Goal: Task Accomplishment & Management: Manage account settings

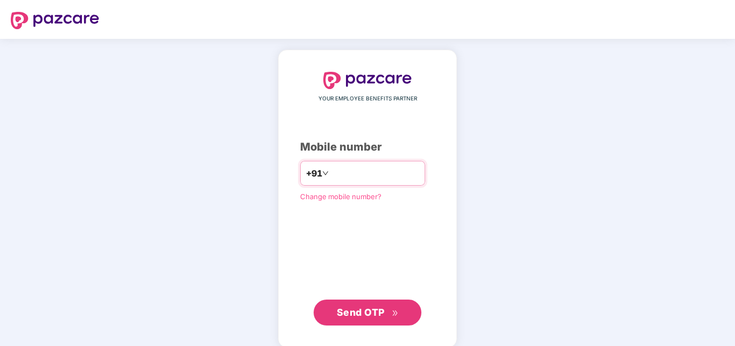
drag, startPoint x: 388, startPoint y: 265, endPoint x: 374, endPoint y: 164, distance: 101.3
click at [387, 264] on div "YOUR EMPLOYEE BENEFITS PARTNER Mobile number +91 Change mobile number? Send OTP" at bounding box center [367, 198] width 135 height 253
click at [367, 184] on div "+91" at bounding box center [362, 173] width 125 height 25
click at [378, 175] on input "number" at bounding box center [375, 172] width 88 height 17
type input "*"
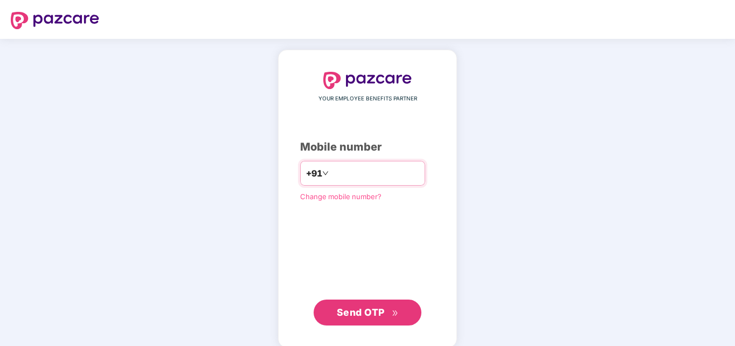
type input "*"
type input "**********"
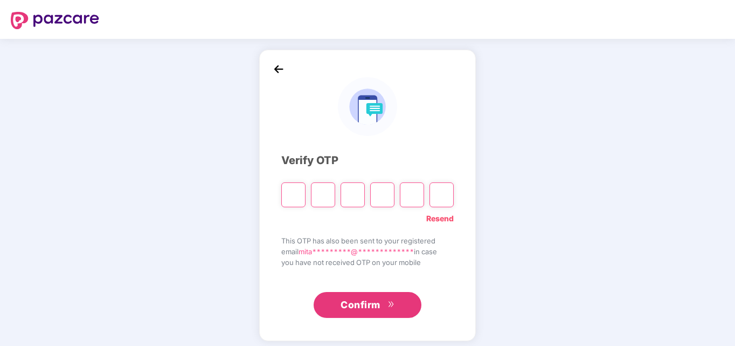
type input "*"
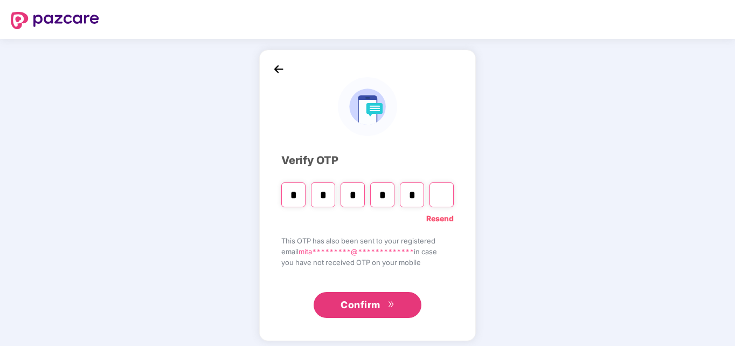
type input "*"
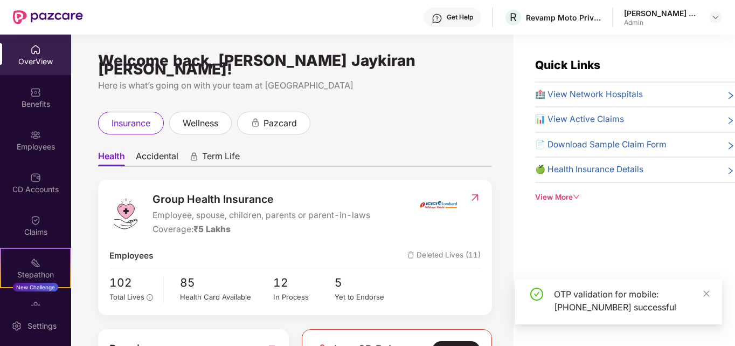
click at [711, 292] on div "OTP validation for mobile: [PHONE_NUMBER] successful" at bounding box center [618, 301] width 207 height 45
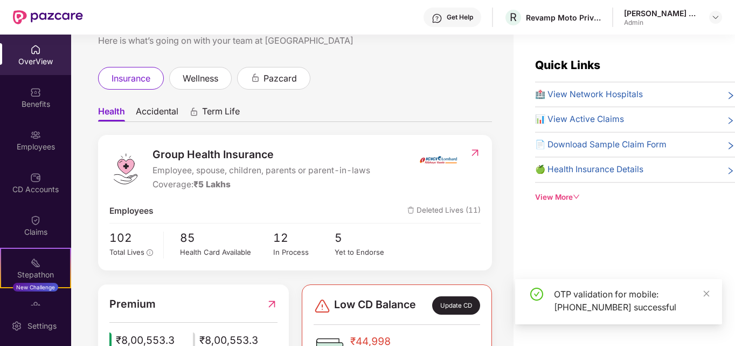
scroll to position [108, 0]
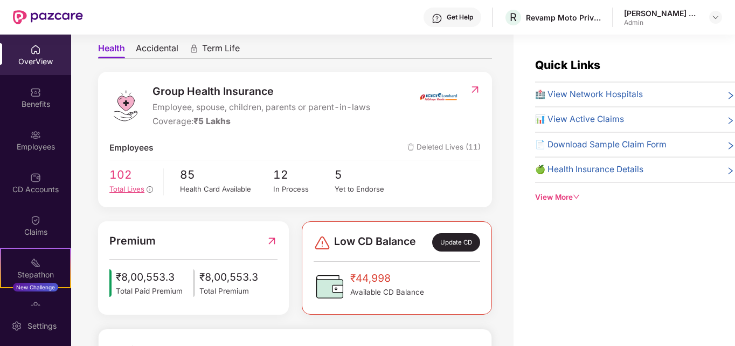
drag, startPoint x: 102, startPoint y: 146, endPoint x: 125, endPoint y: 169, distance: 32.0
click at [114, 161] on div "Group Health Insurance Employee, spouse, children, parents or parent-in-laws Co…" at bounding box center [295, 139] width 394 height 135
click at [125, 169] on span "102" at bounding box center [132, 175] width 46 height 18
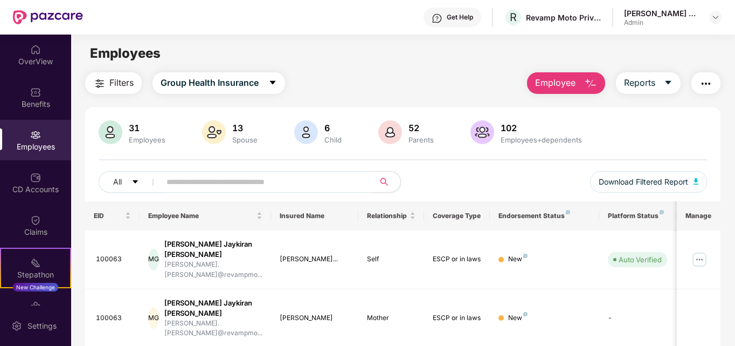
scroll to position [317, 0]
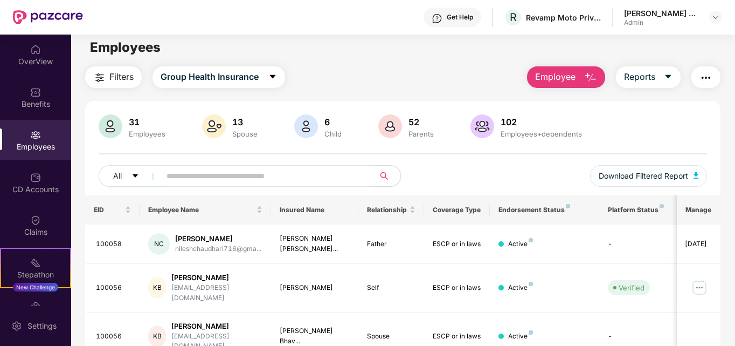
scroll to position [0, 0]
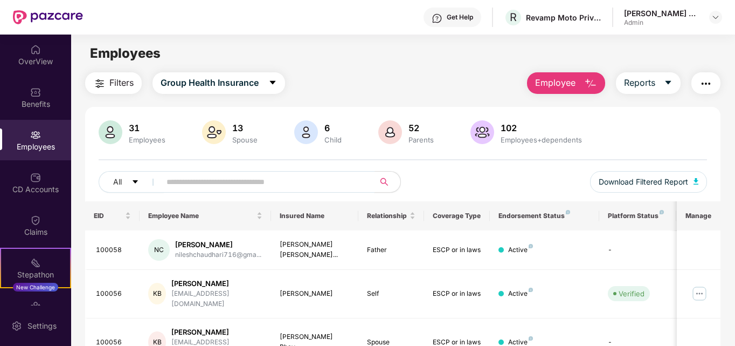
click at [215, 176] on input "text" at bounding box center [264, 182] width 194 height 16
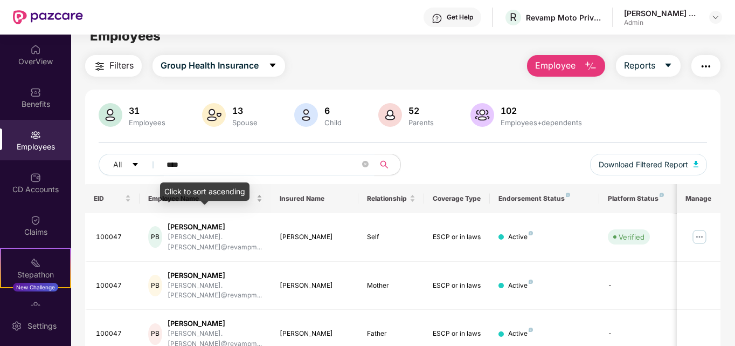
scroll to position [42, 0]
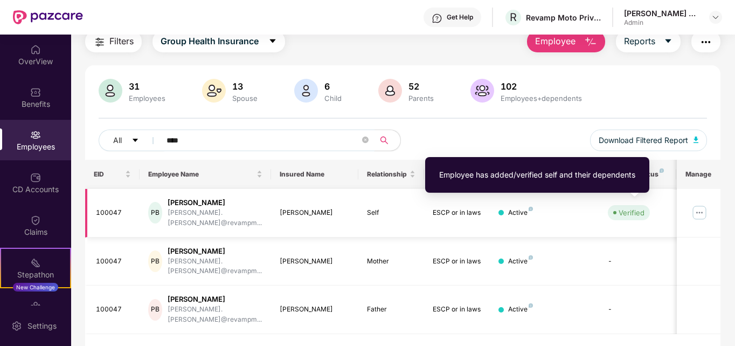
type input "****"
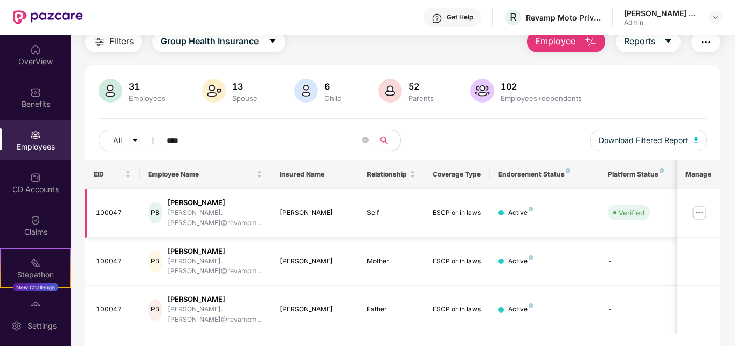
click at [701, 204] on img at bounding box center [699, 212] width 17 height 17
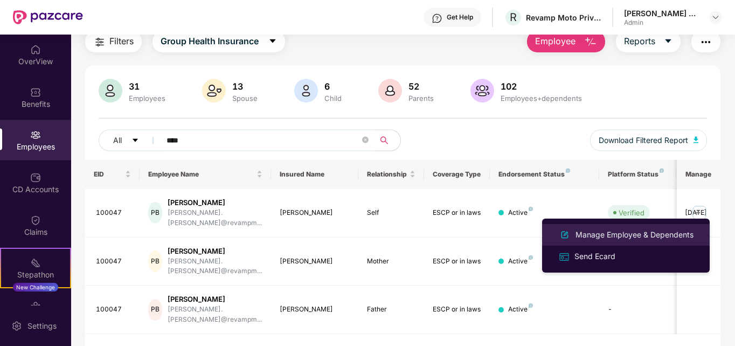
click at [592, 231] on div "Manage Employee & Dependents" at bounding box center [635, 235] width 122 height 12
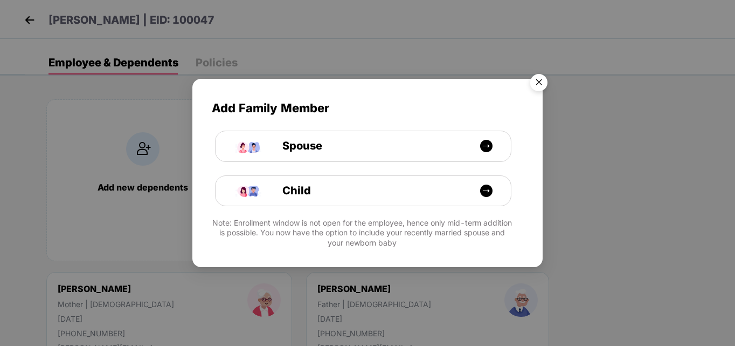
click at [550, 78] on img "Close" at bounding box center [539, 84] width 30 height 30
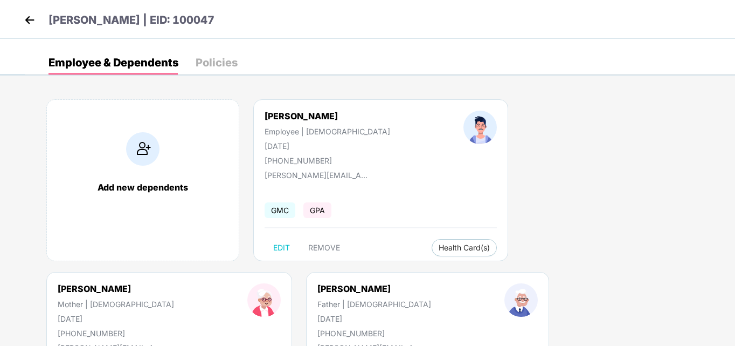
scroll to position [54, 0]
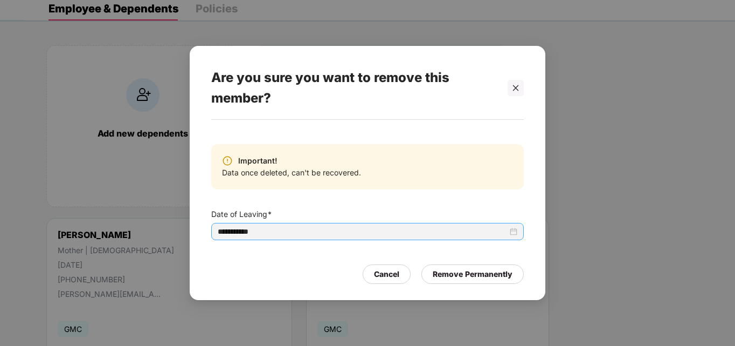
click at [356, 230] on input "**********" at bounding box center [363, 231] width 290 height 12
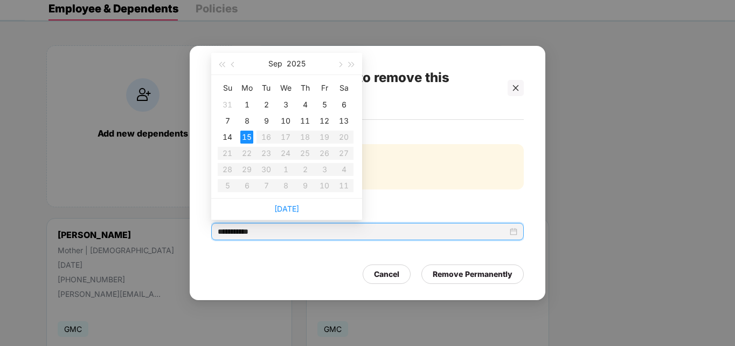
click at [488, 169] on div "Important! Data once deleted, can't be recovered." at bounding box center [367, 166] width 313 height 45
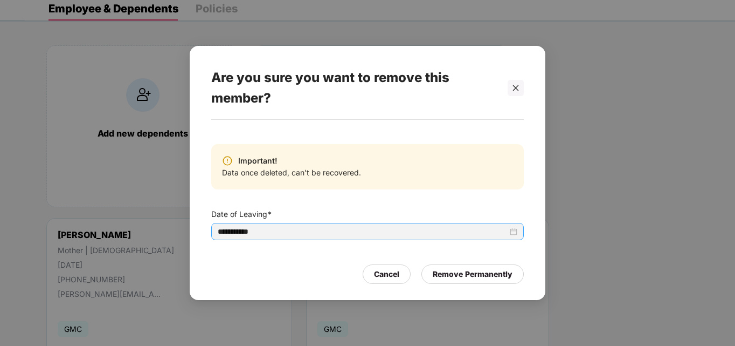
click at [275, 229] on input "**********" at bounding box center [363, 231] width 290 height 12
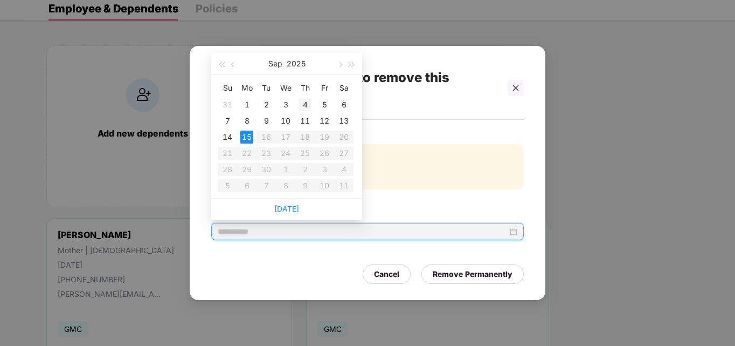
type input "**********"
click at [306, 100] on div "4" at bounding box center [305, 104] width 13 height 13
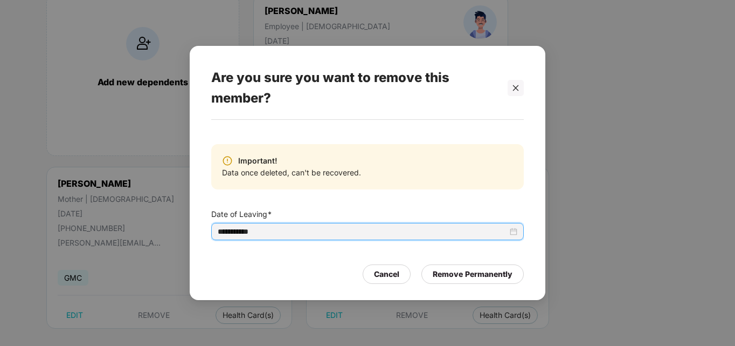
scroll to position [115, 0]
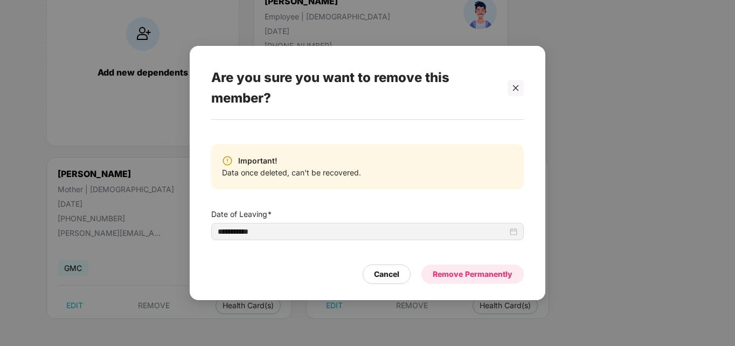
click at [469, 266] on div "Remove Permanently" at bounding box center [473, 273] width 102 height 19
click at [473, 276] on div "Remove Permanently" at bounding box center [462, 274] width 100 height 12
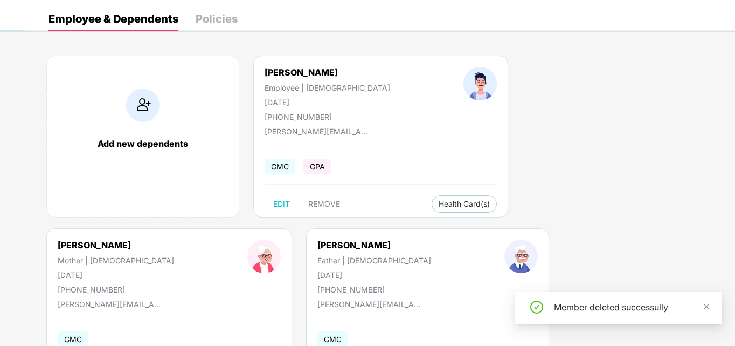
scroll to position [61, 0]
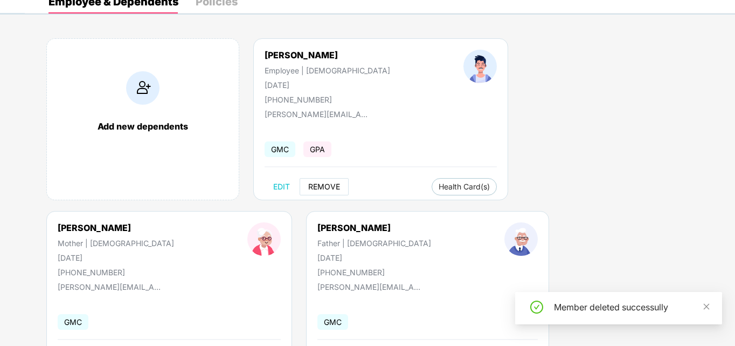
click at [319, 192] on button "REMOVE" at bounding box center [324, 186] width 49 height 17
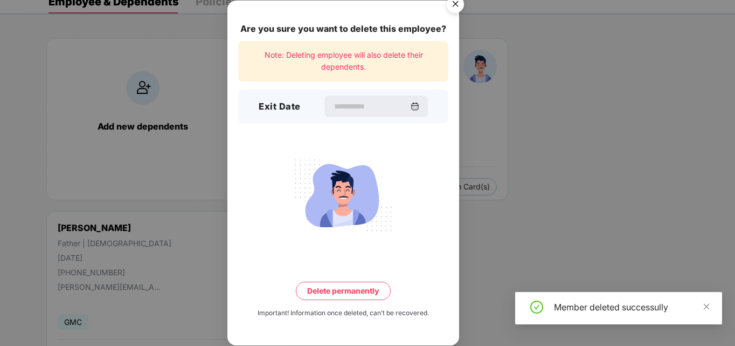
scroll to position [0, 0]
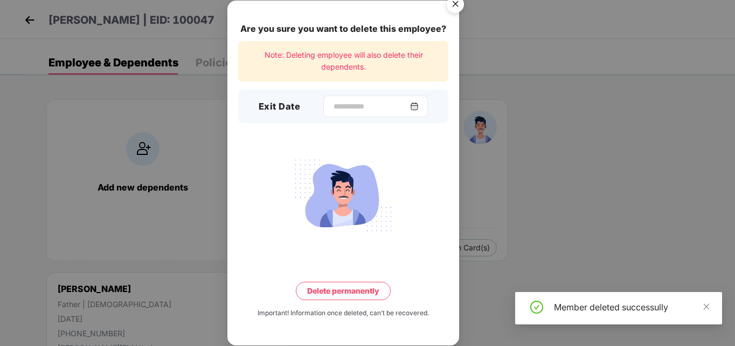
click at [358, 114] on div at bounding box center [375, 106] width 105 height 22
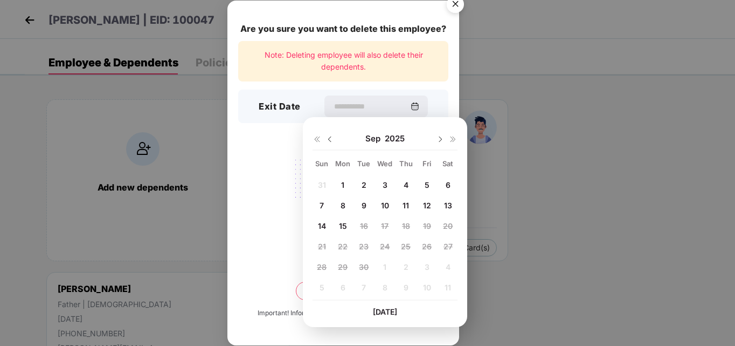
click at [402, 184] on div "4" at bounding box center [406, 184] width 16 height 16
type input "**********"
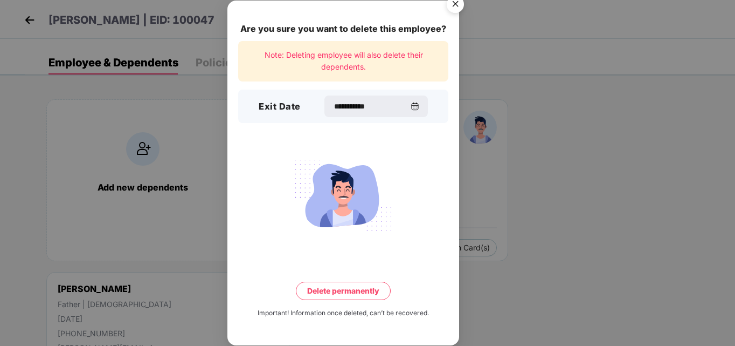
click at [353, 284] on button "Delete permanently" at bounding box center [343, 290] width 95 height 18
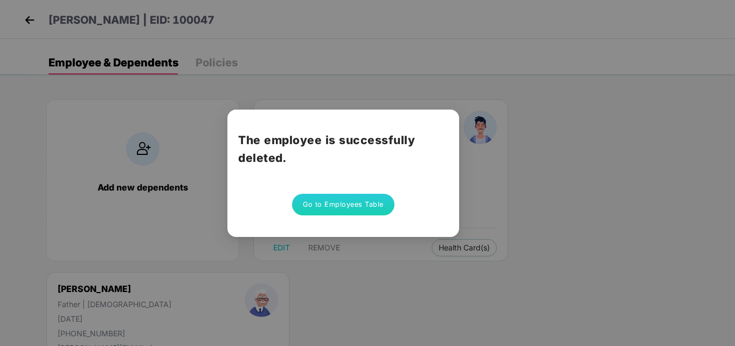
click at [366, 194] on button "Go to Employees Table" at bounding box center [343, 205] width 102 height 22
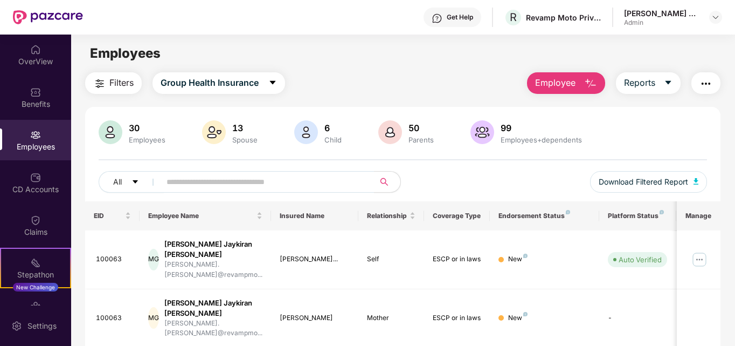
drag, startPoint x: 300, startPoint y: 182, endPoint x: 302, endPoint y: 205, distance: 23.3
click at [300, 182] on input "text" at bounding box center [264, 182] width 194 height 16
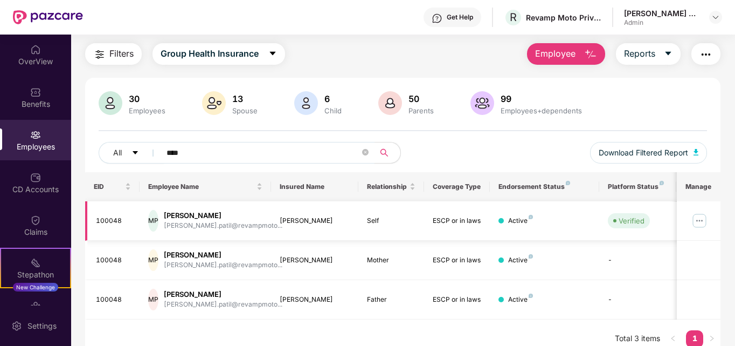
scroll to position [42, 0]
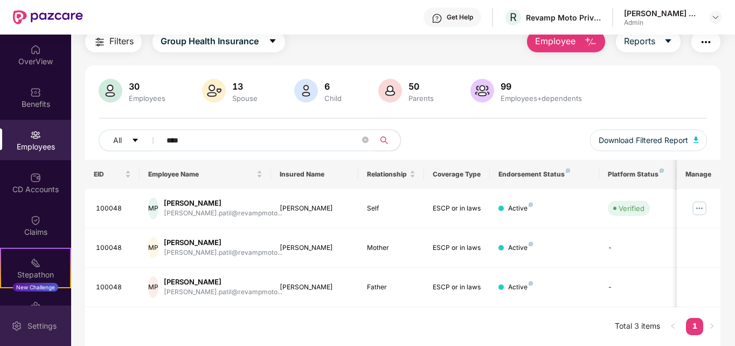
type input "****"
click at [690, 208] on td at bounding box center [699, 208] width 44 height 39
click at [697, 212] on img at bounding box center [699, 207] width 17 height 17
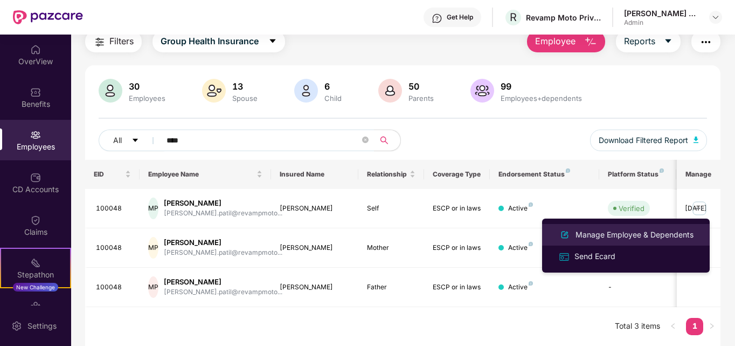
click at [662, 238] on div "Manage Employee & Dependents" at bounding box center [635, 235] width 122 height 12
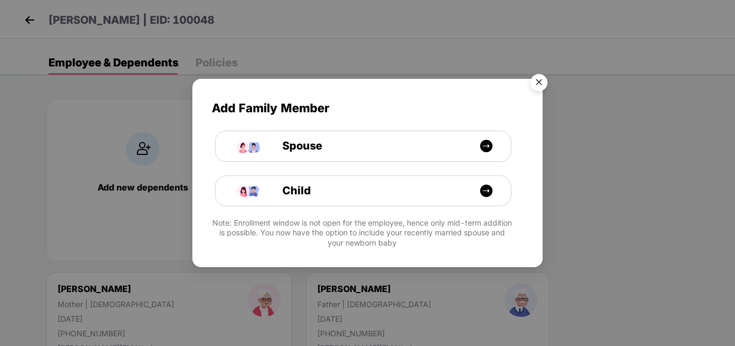
click at [542, 81] on img "Close" at bounding box center [539, 84] width 30 height 30
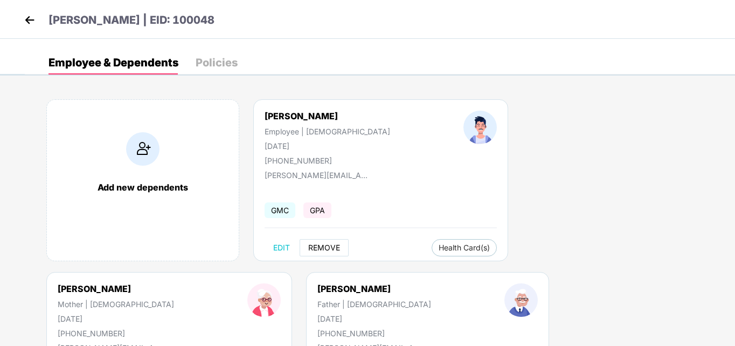
click at [333, 244] on span "REMOVE" at bounding box center [324, 247] width 32 height 9
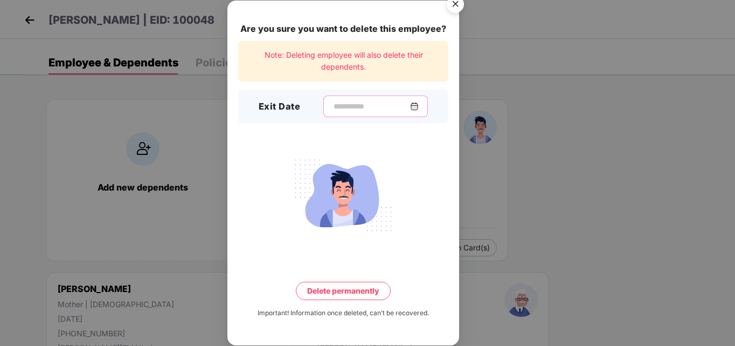
click at [397, 106] on input at bounding box center [372, 106] width 78 height 11
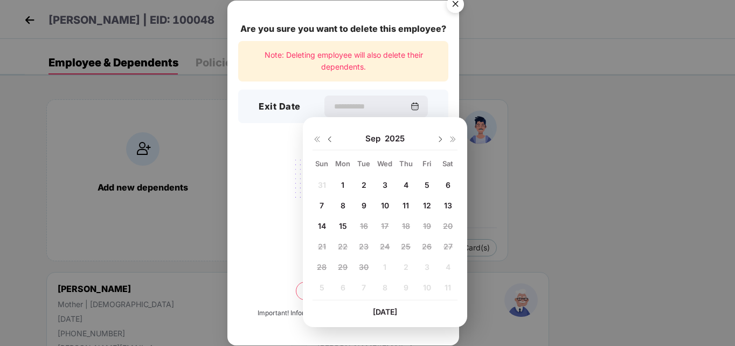
click at [348, 182] on div "1" at bounding box center [343, 184] width 16 height 16
type input "**********"
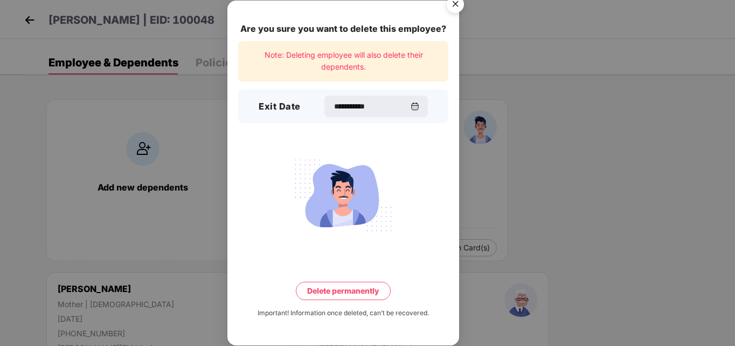
click at [340, 288] on button "Delete permanently" at bounding box center [343, 290] width 95 height 18
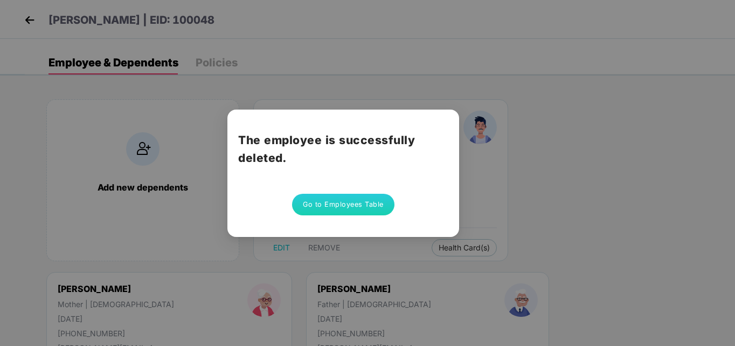
click at [311, 205] on button "Go to Employees Table" at bounding box center [343, 205] width 102 height 22
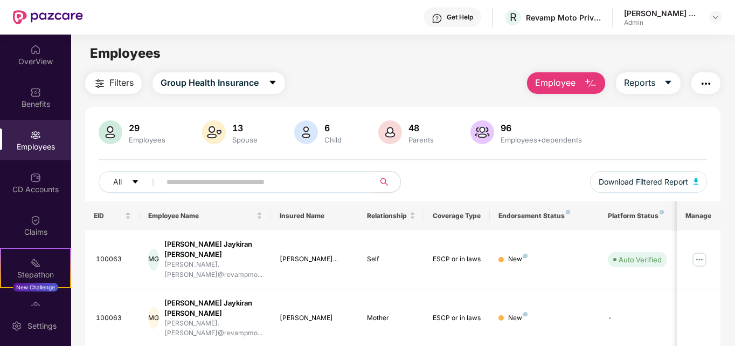
click at [209, 191] on span at bounding box center [264, 182] width 221 height 22
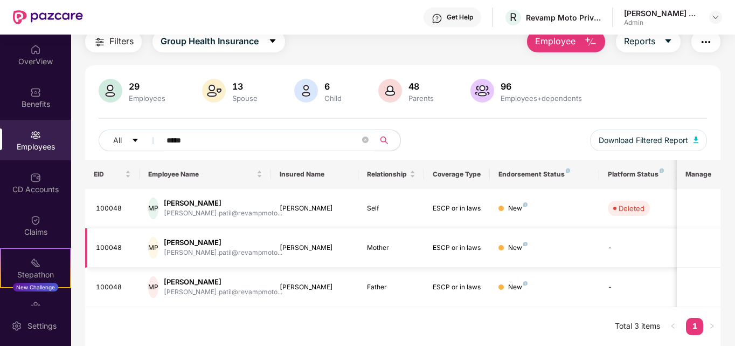
type input "*****"
click at [270, 247] on td "MP [PERSON_NAME] [PERSON_NAME].patil@revampmoto..." at bounding box center [206, 247] width 132 height 39
click at [202, 249] on div "[PERSON_NAME].patil@revampmoto..." at bounding box center [223, 252] width 119 height 10
click at [332, 241] on td "[PERSON_NAME]" at bounding box center [315, 247] width 88 height 39
click at [525, 242] on img at bounding box center [525, 244] width 4 height 4
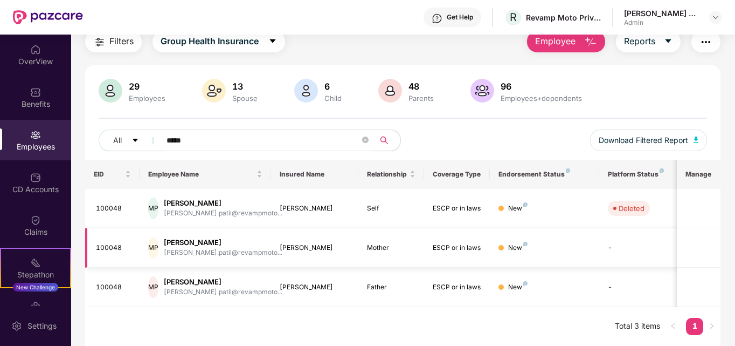
click at [602, 249] on td "-" at bounding box center [637, 247] width 77 height 39
click at [637, 210] on div "Deleted" at bounding box center [632, 208] width 26 height 11
click at [703, 185] on th "Manage" at bounding box center [699, 174] width 44 height 29
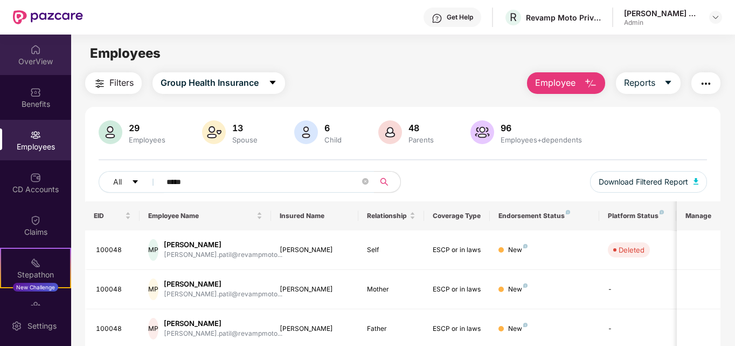
click at [30, 54] on img at bounding box center [35, 49] width 11 height 11
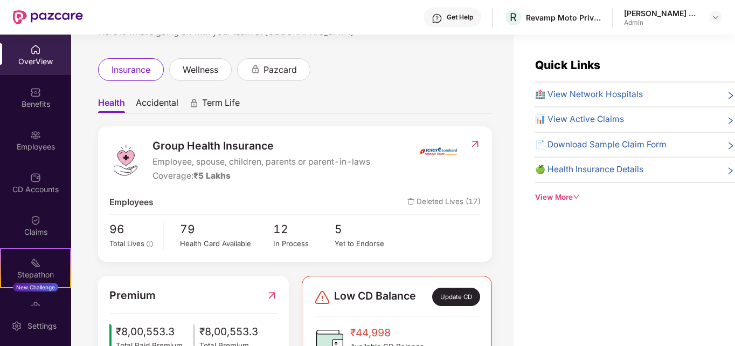
scroll to position [162, 0]
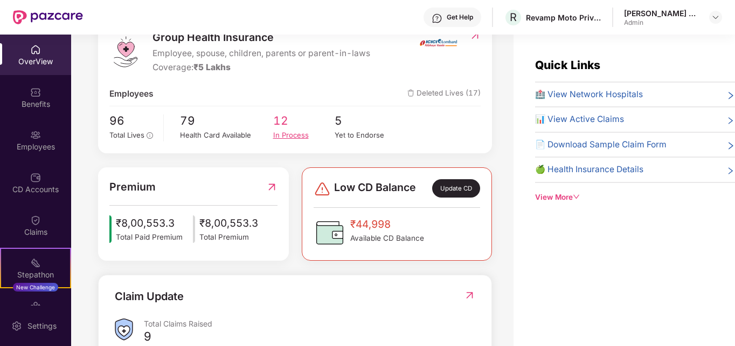
click at [292, 129] on div "In Process" at bounding box center [304, 134] width 62 height 11
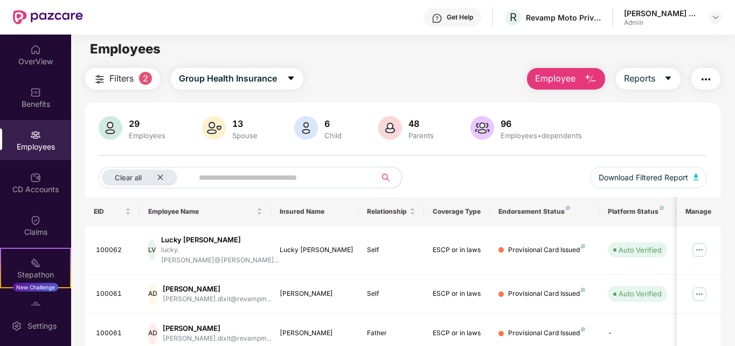
scroll to position [0, 0]
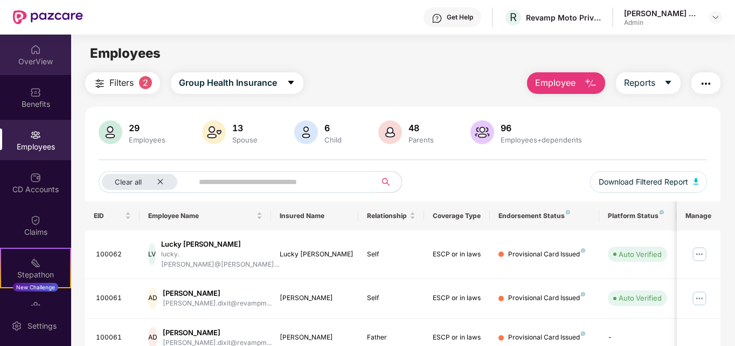
click at [47, 53] on div "OverView" at bounding box center [35, 55] width 71 height 40
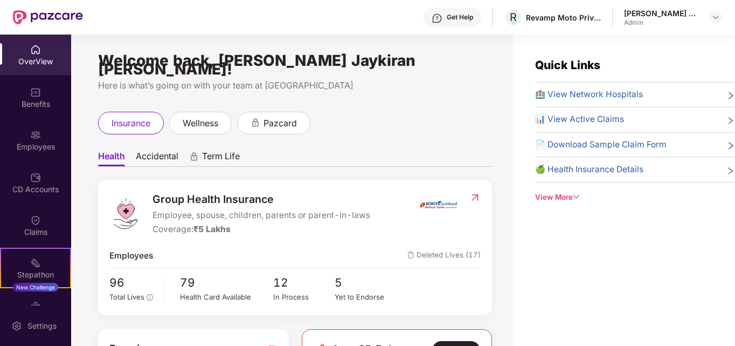
click at [30, 44] on img at bounding box center [35, 49] width 11 height 11
click at [195, 116] on span "wellness" at bounding box center [201, 122] width 36 height 13
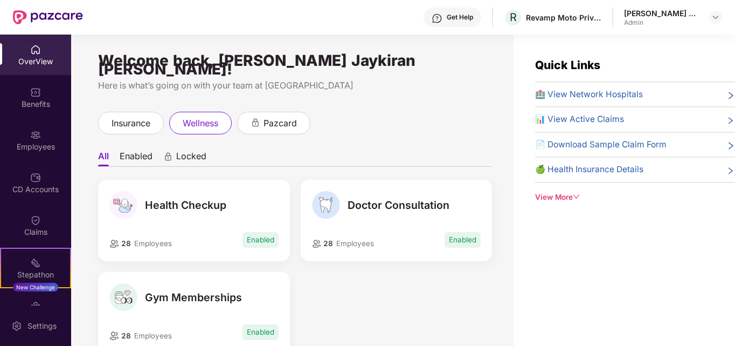
click at [43, 60] on div "OverView" at bounding box center [35, 61] width 71 height 11
